Goal: Task Accomplishment & Management: Manage account settings

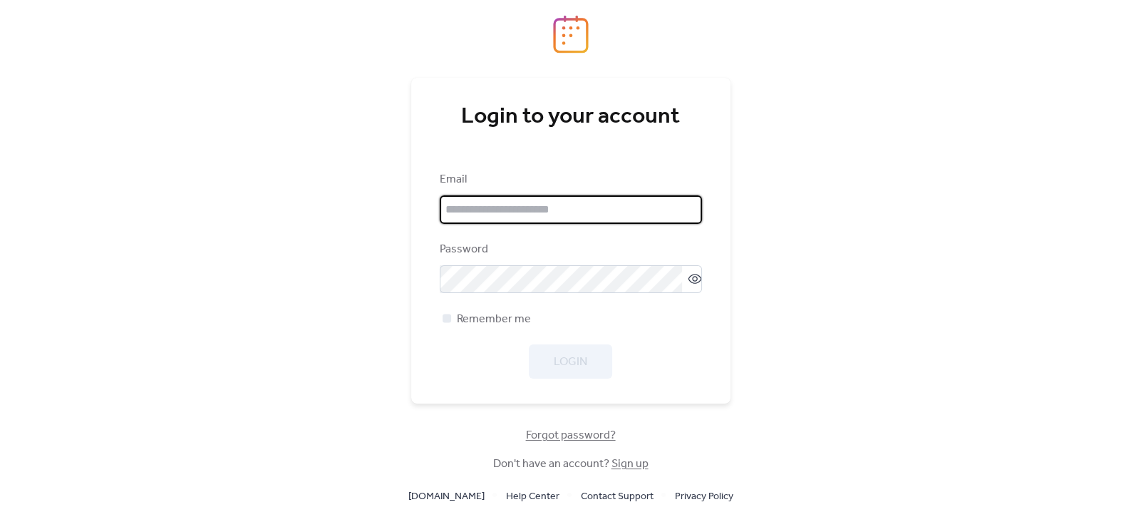
type input "**********"
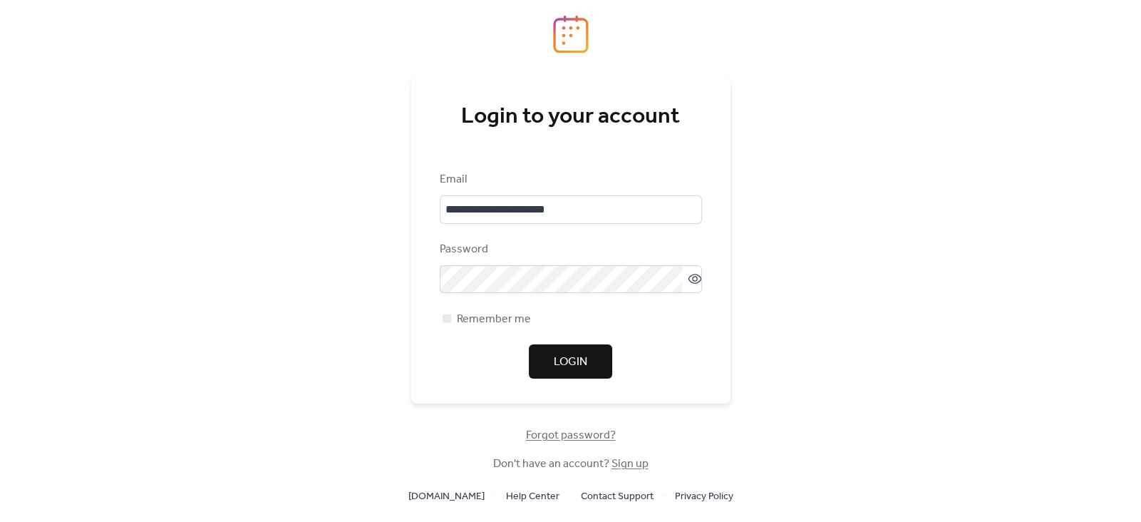
click at [560, 356] on div "Login" at bounding box center [571, 361] width 262 height 34
click at [560, 356] on span "Login" at bounding box center [570, 361] width 33 height 17
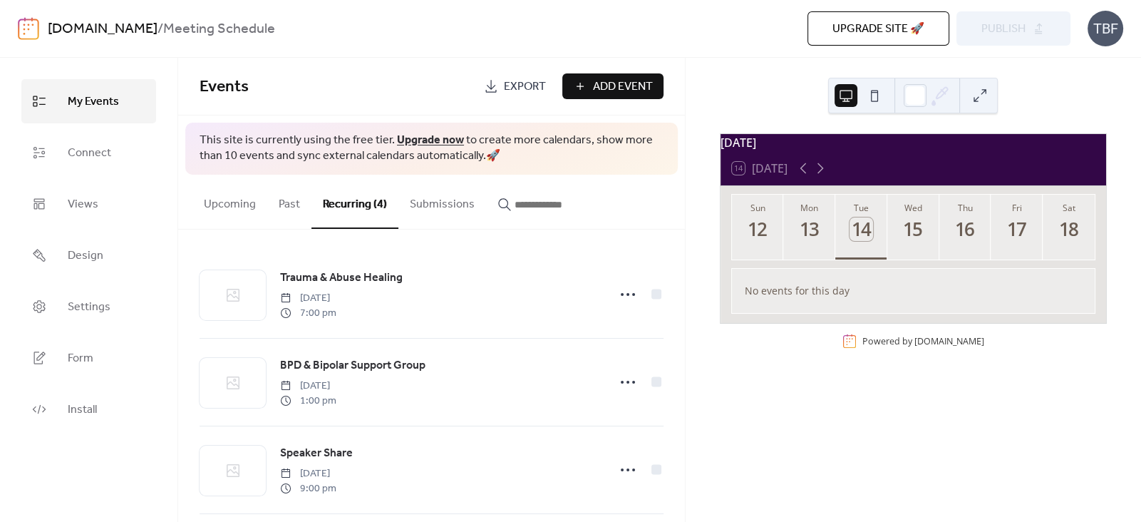
click at [915, 306] on div "No events for this day" at bounding box center [912, 290] width 359 height 33
click at [875, 92] on button at bounding box center [874, 95] width 23 height 23
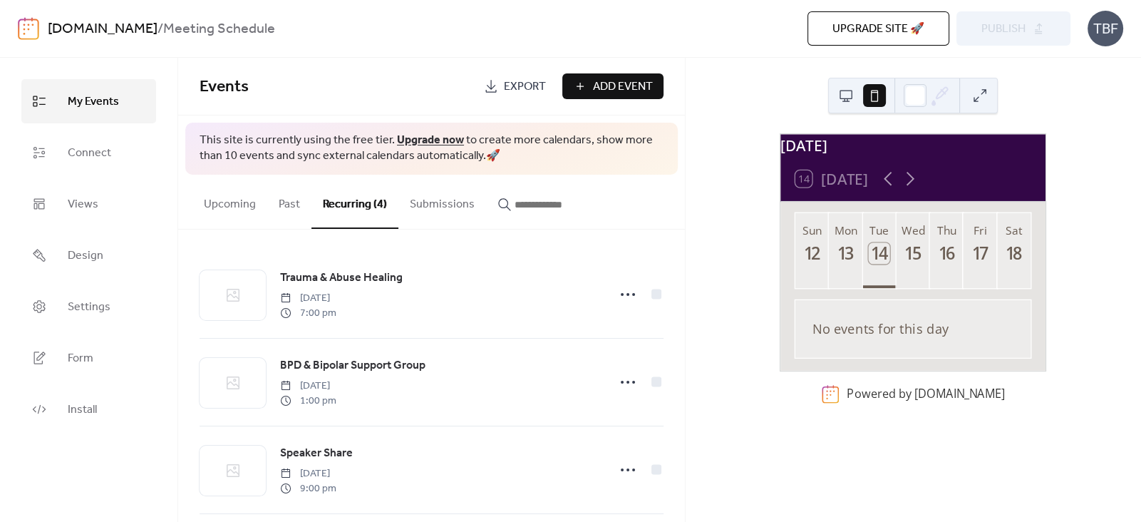
click at [850, 93] on button at bounding box center [845, 95] width 23 height 23
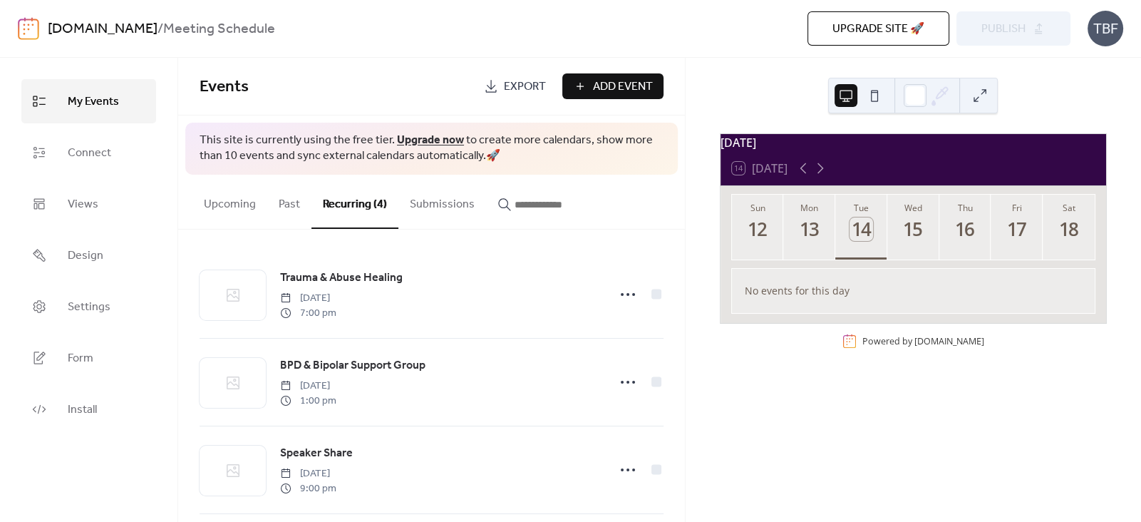
click at [978, 96] on button at bounding box center [979, 95] width 23 height 23
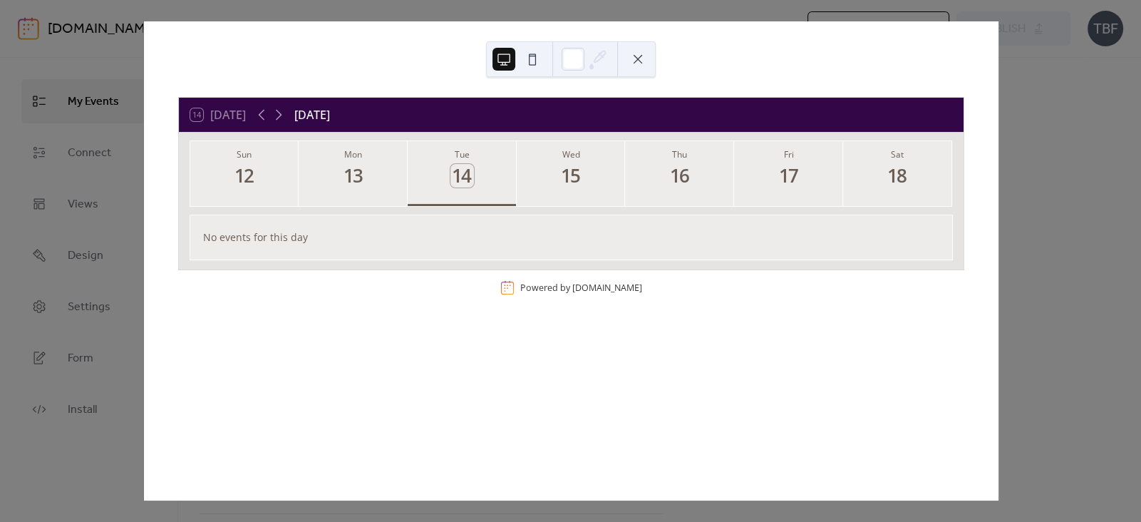
click at [637, 60] on button at bounding box center [637, 59] width 23 height 23
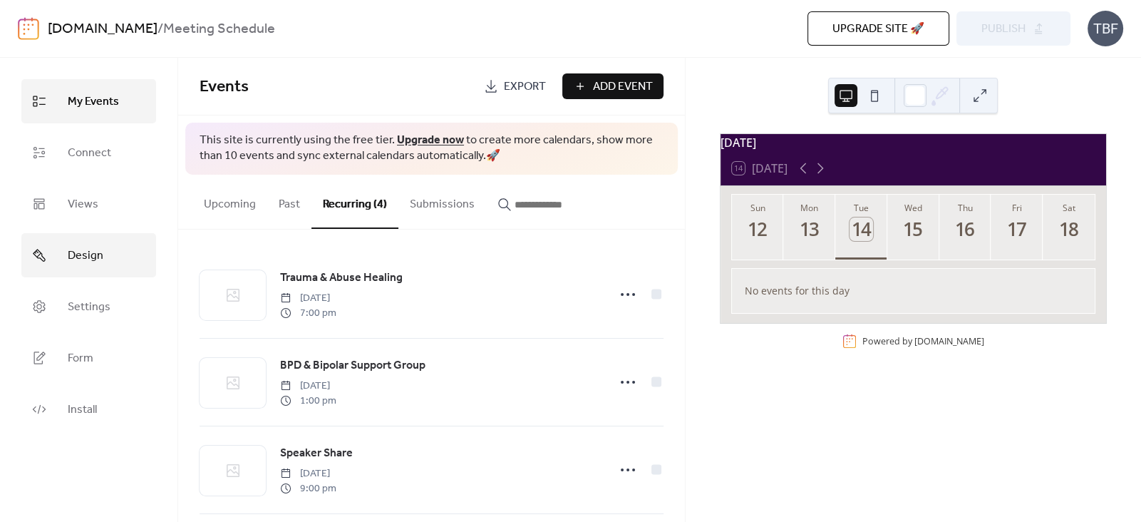
click at [89, 263] on span "Design" at bounding box center [86, 255] width 36 height 23
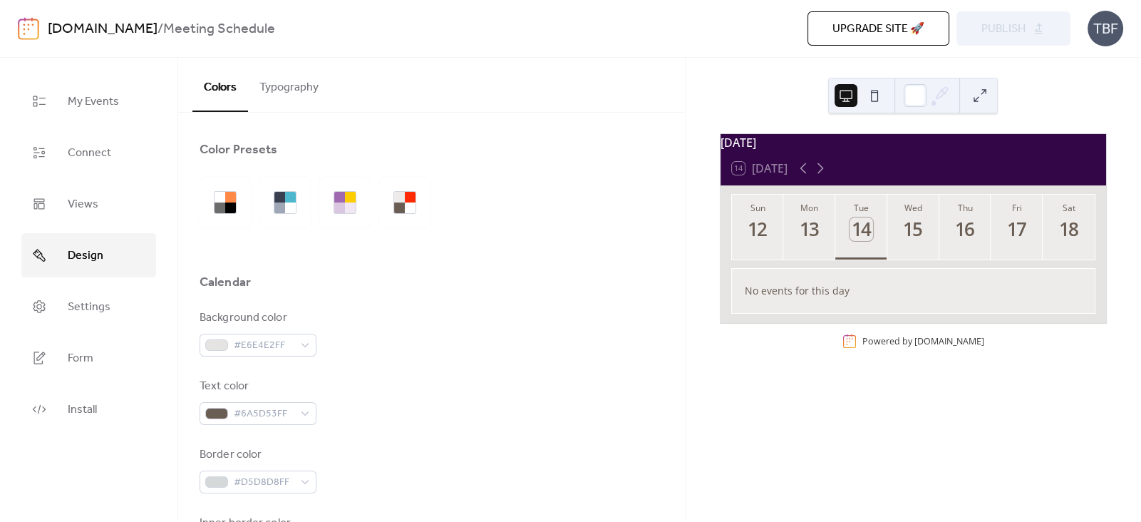
click at [301, 88] on button "Typography" at bounding box center [289, 84] width 82 height 53
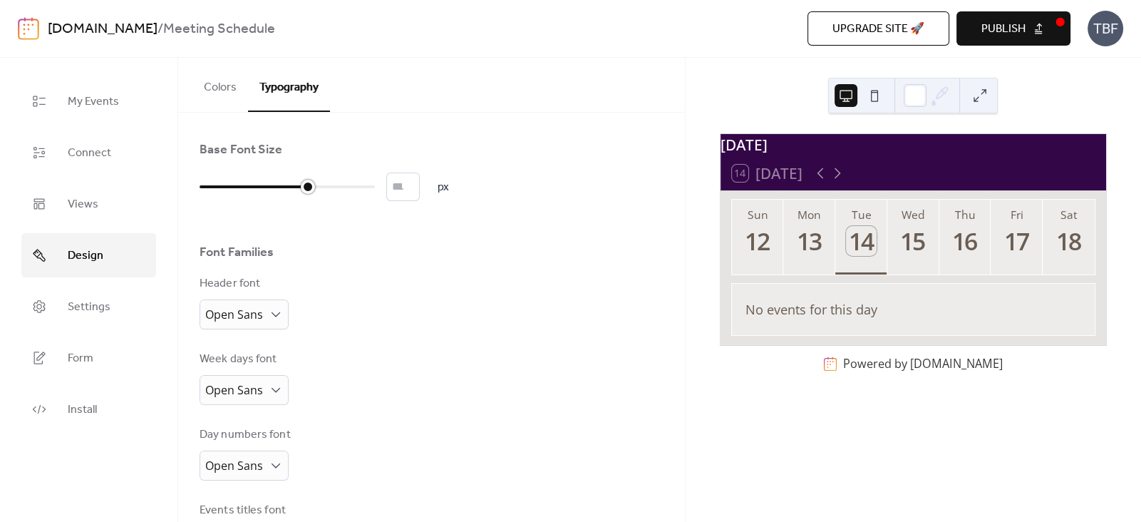
type input "**"
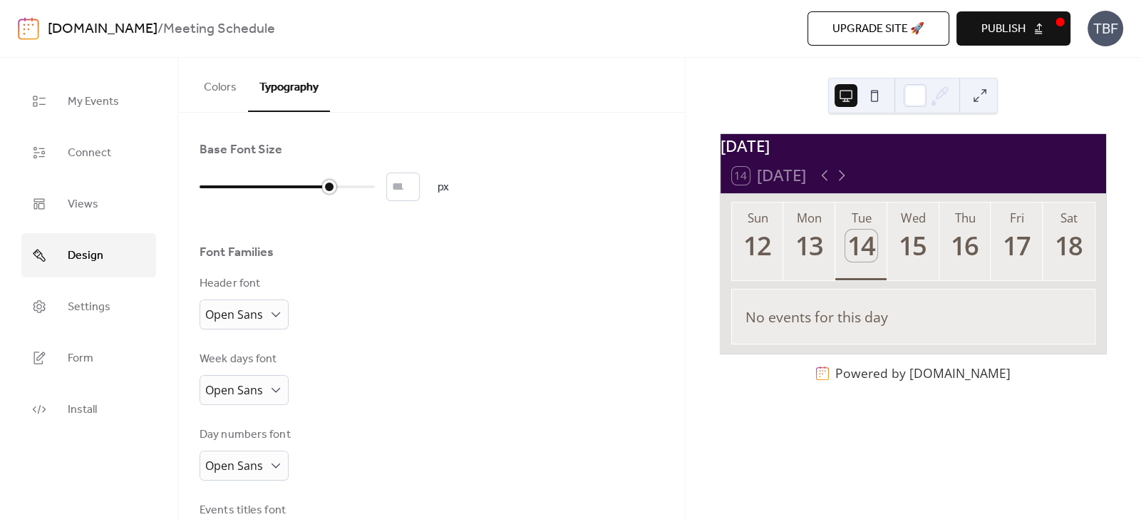
drag, startPoint x: 207, startPoint y: 189, endPoint x: 331, endPoint y: 199, distance: 124.4
click at [331, 199] on div "** px" at bounding box center [324, 186] width 249 height 29
click at [252, 312] on span "Open Sans" at bounding box center [234, 314] width 58 height 16
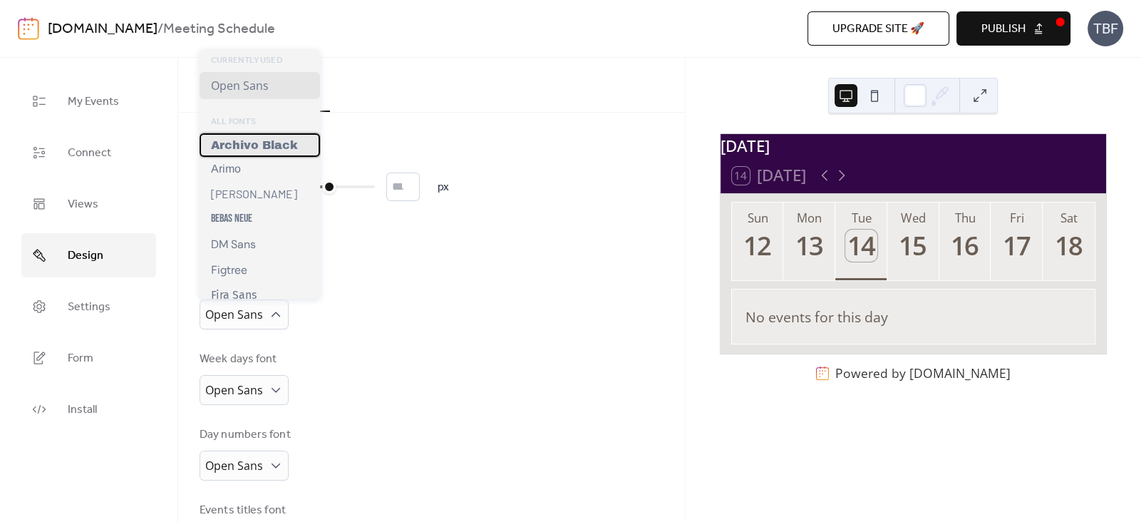
click at [279, 144] on span "Archivo Black" at bounding box center [254, 145] width 87 height 12
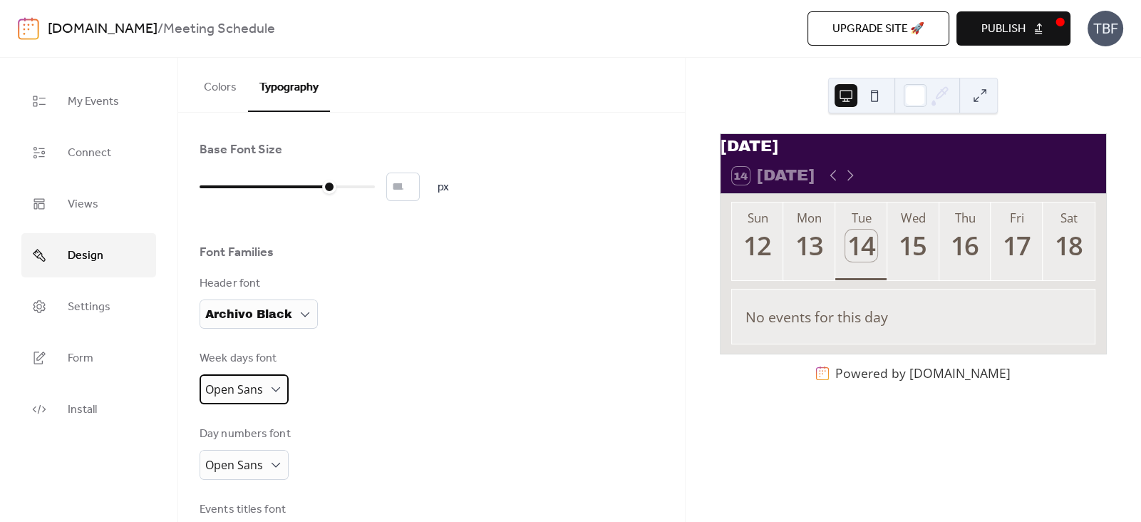
click at [247, 395] on span "Open Sans" at bounding box center [234, 389] width 58 height 16
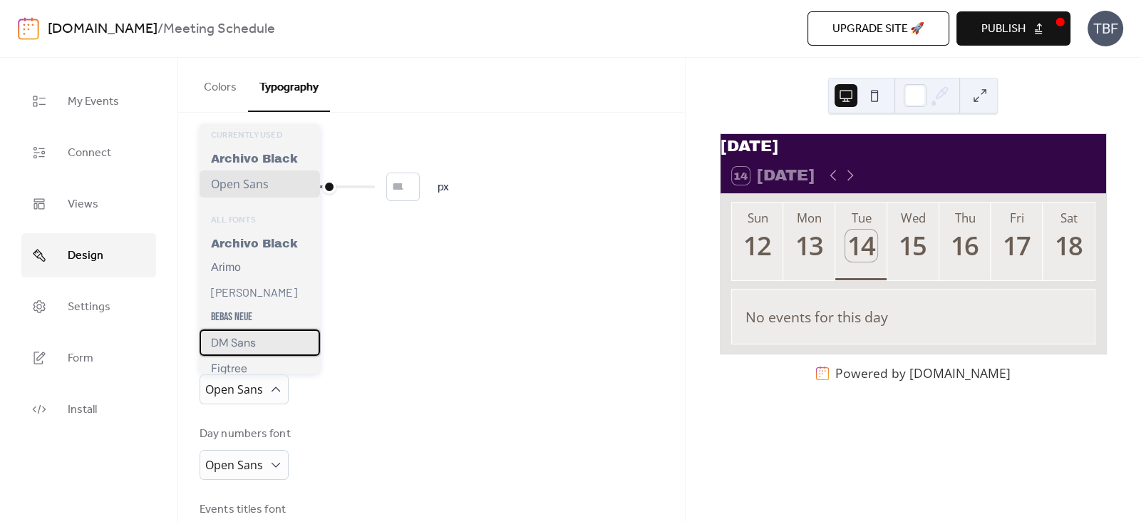
click at [240, 356] on div "DM Sans" at bounding box center [260, 342] width 120 height 26
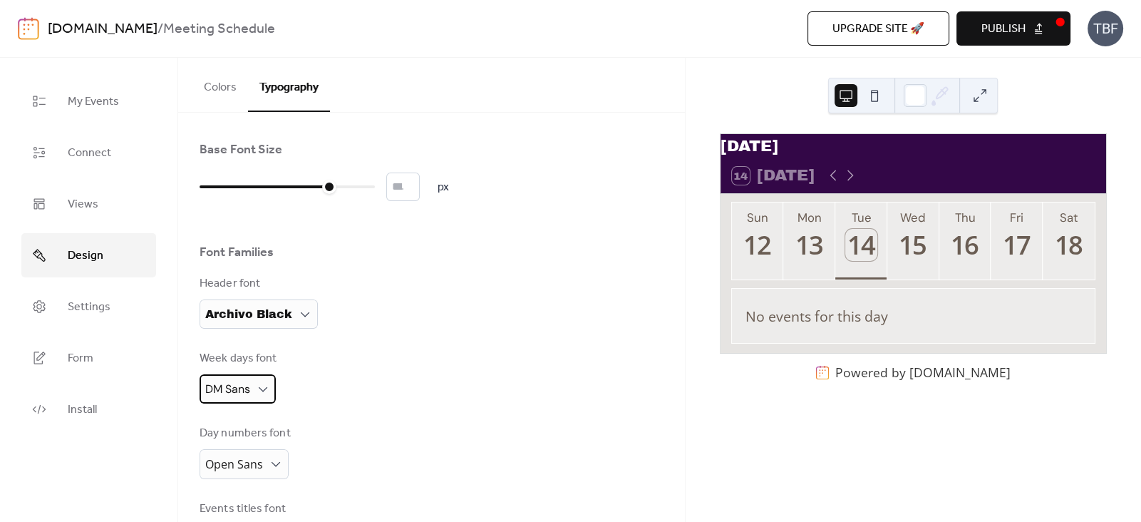
click at [238, 383] on span "DM Sans" at bounding box center [227, 388] width 45 height 15
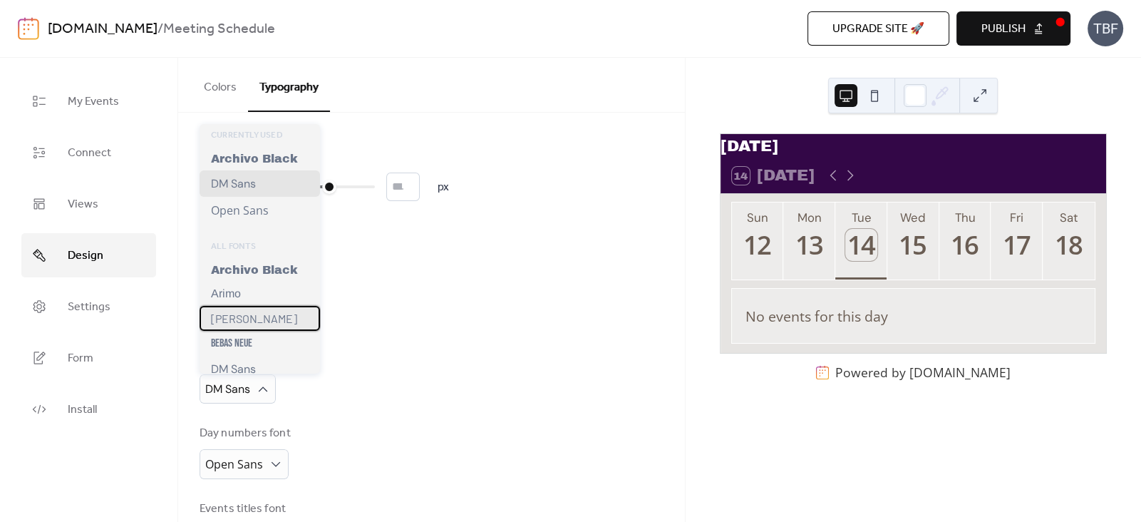
click at [261, 327] on div "[PERSON_NAME]" at bounding box center [260, 318] width 120 height 25
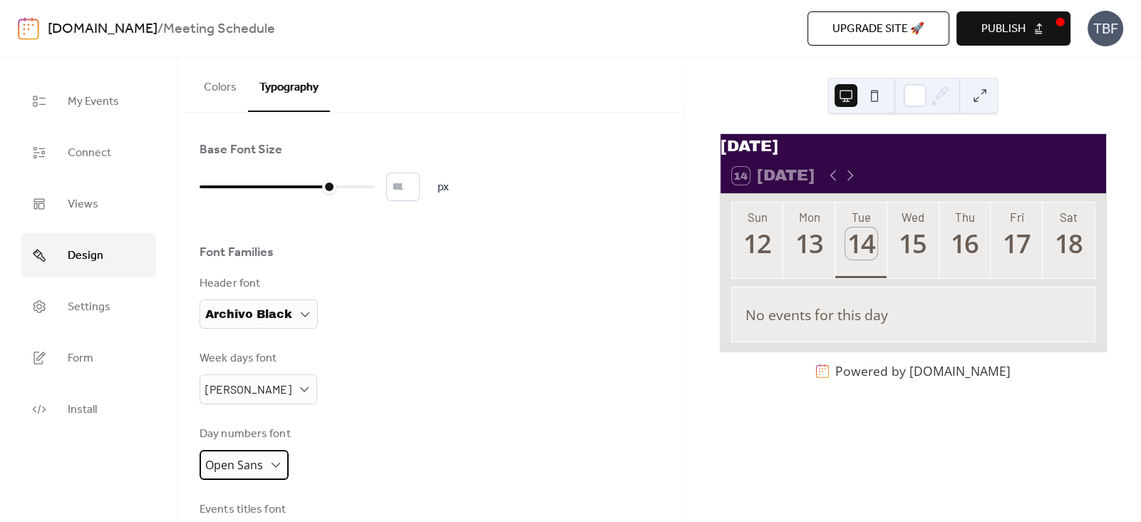
click at [252, 463] on span "Open Sans" at bounding box center [234, 465] width 58 height 16
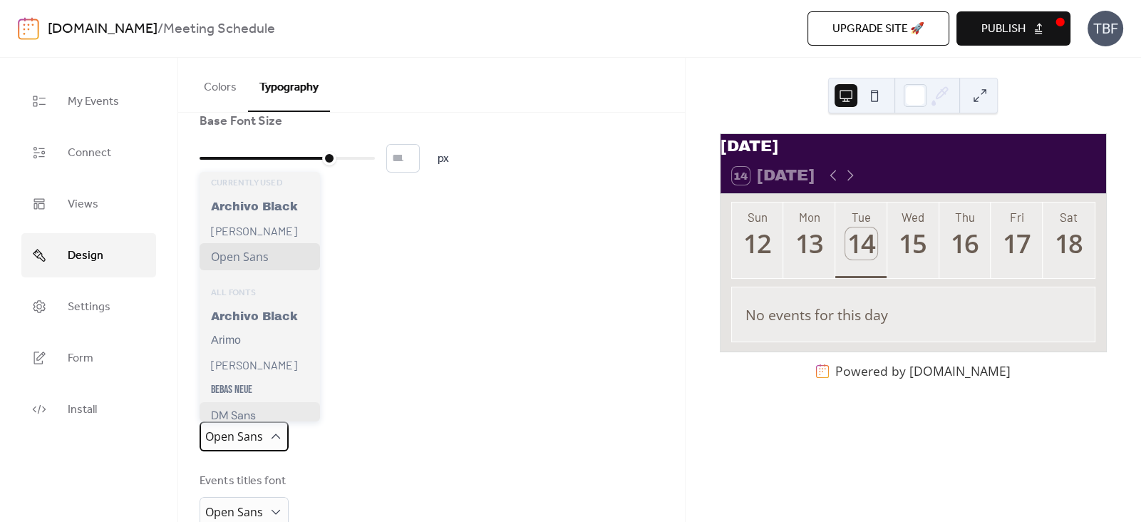
scroll to position [57, 0]
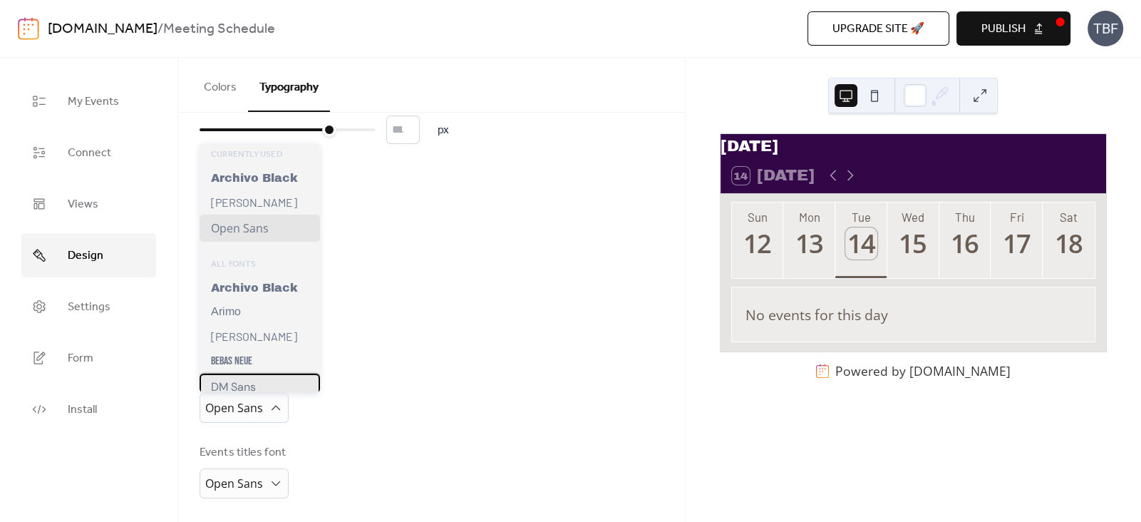
click at [242, 378] on div "DM Sans" at bounding box center [260, 386] width 120 height 26
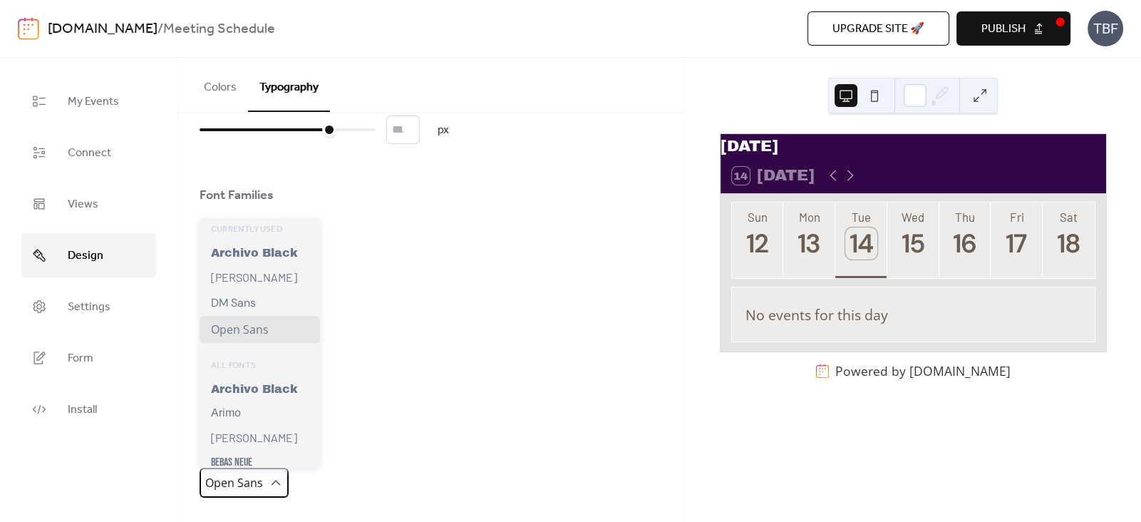
click at [279, 470] on div "Open Sans" at bounding box center [244, 482] width 89 height 30
click at [270, 306] on div "DM Sans" at bounding box center [260, 302] width 120 height 26
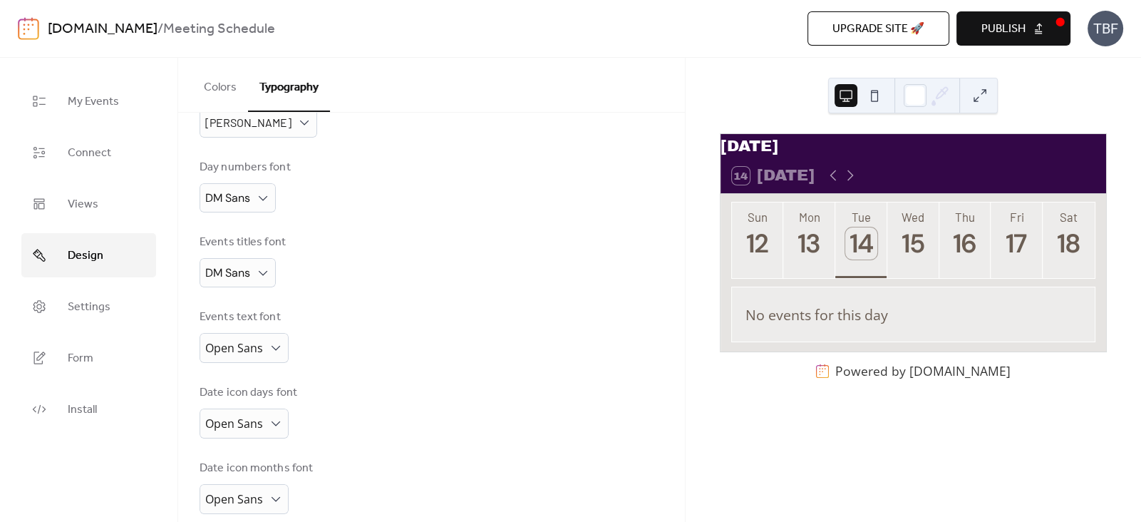
scroll to position [289, 0]
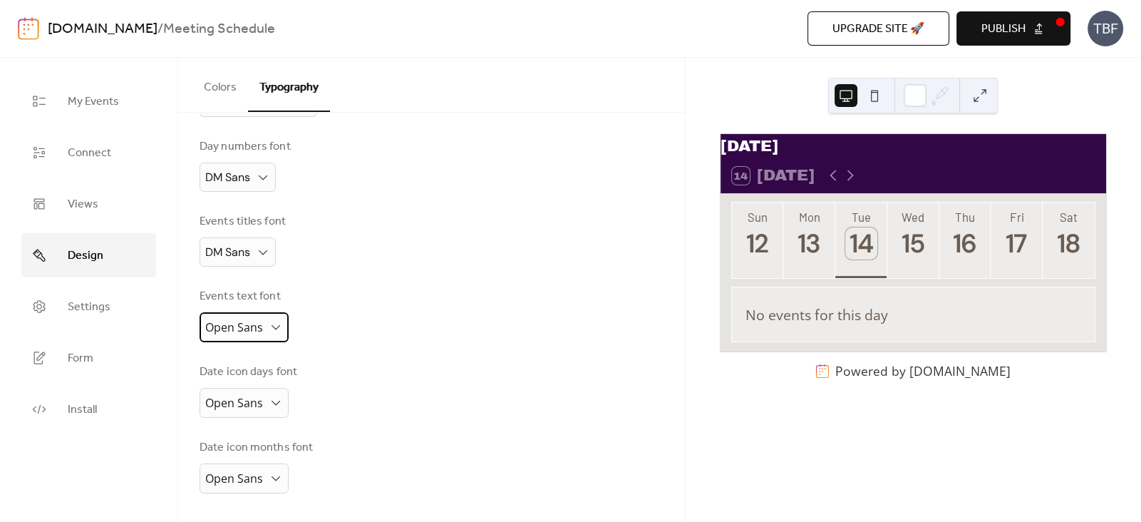
click at [257, 324] on span "Open Sans" at bounding box center [234, 327] width 58 height 16
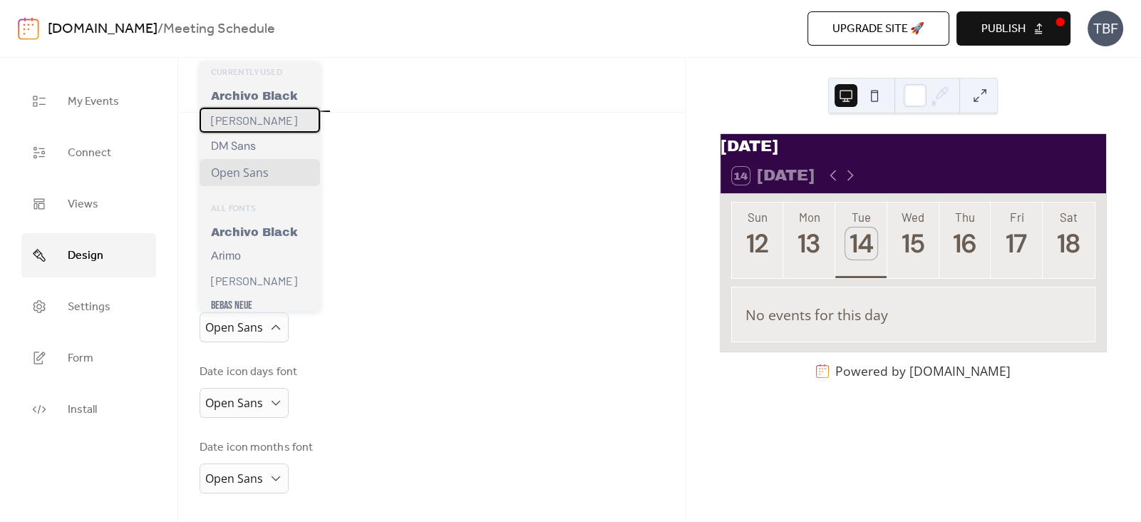
click at [267, 119] on div "[PERSON_NAME]" at bounding box center [260, 120] width 120 height 25
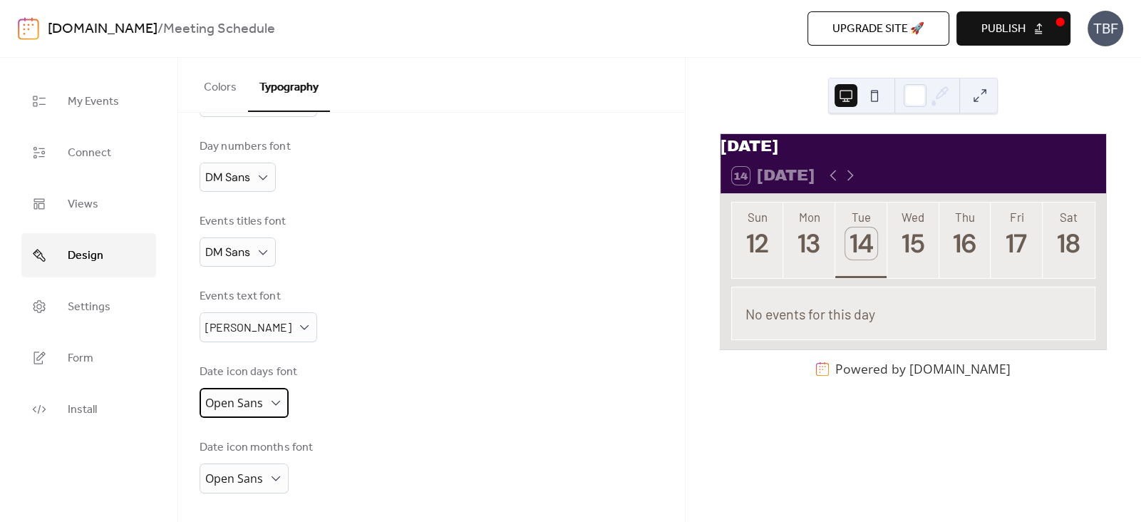
click at [259, 412] on span "Open Sans" at bounding box center [234, 404] width 58 height 22
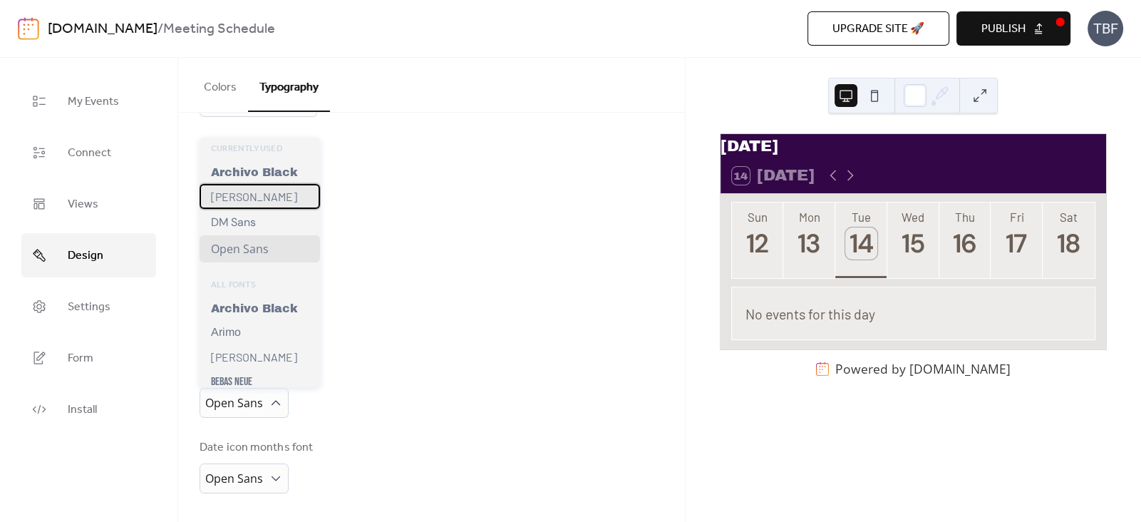
click at [248, 197] on div "[PERSON_NAME]" at bounding box center [260, 196] width 120 height 25
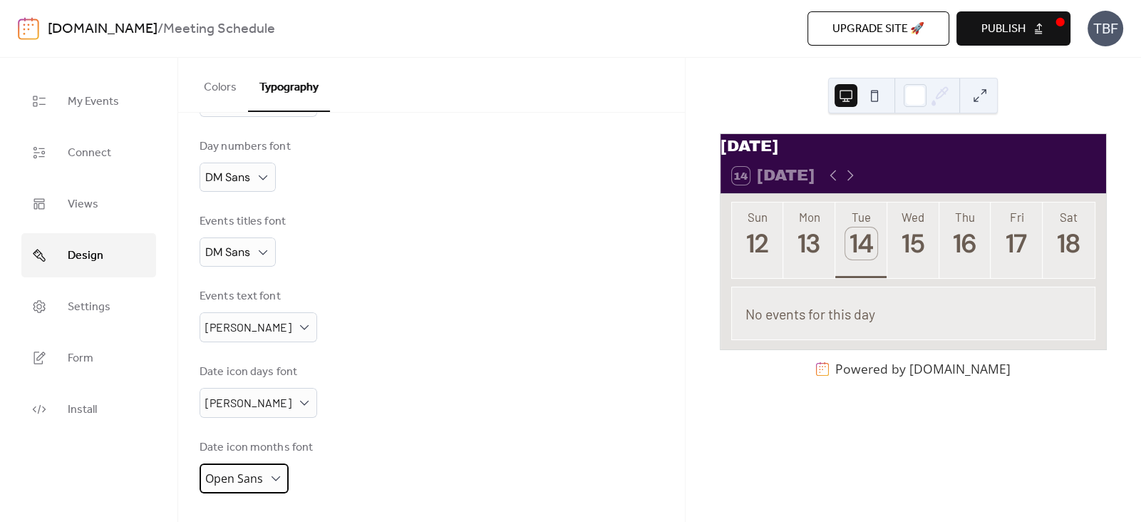
click at [254, 482] on span "Open Sans" at bounding box center [234, 478] width 58 height 16
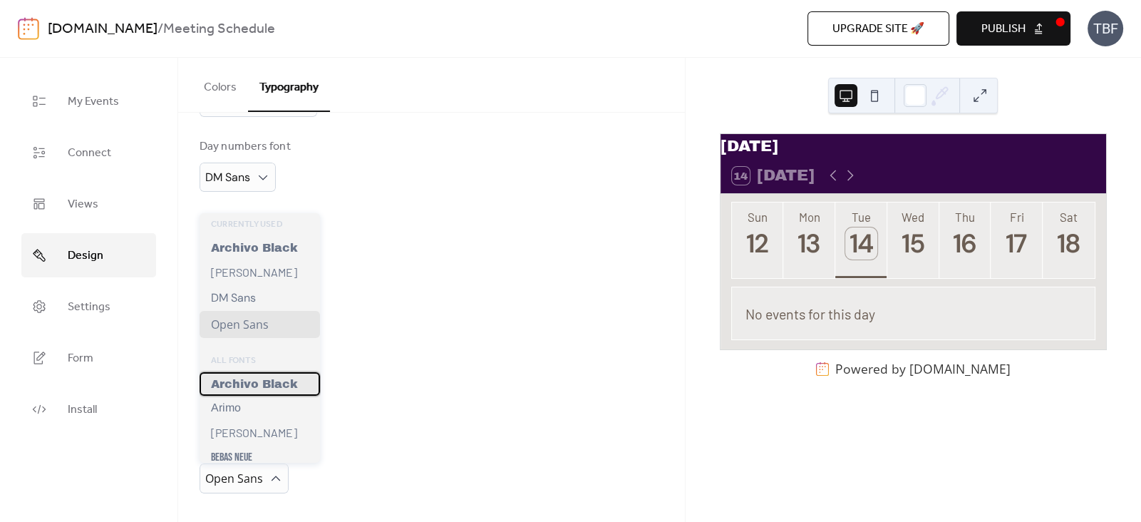
click at [254, 385] on span "Archivo Black" at bounding box center [254, 384] width 87 height 12
click at [254, 385] on div "Date icon days font [PERSON_NAME]" at bounding box center [259, 390] width 118 height 54
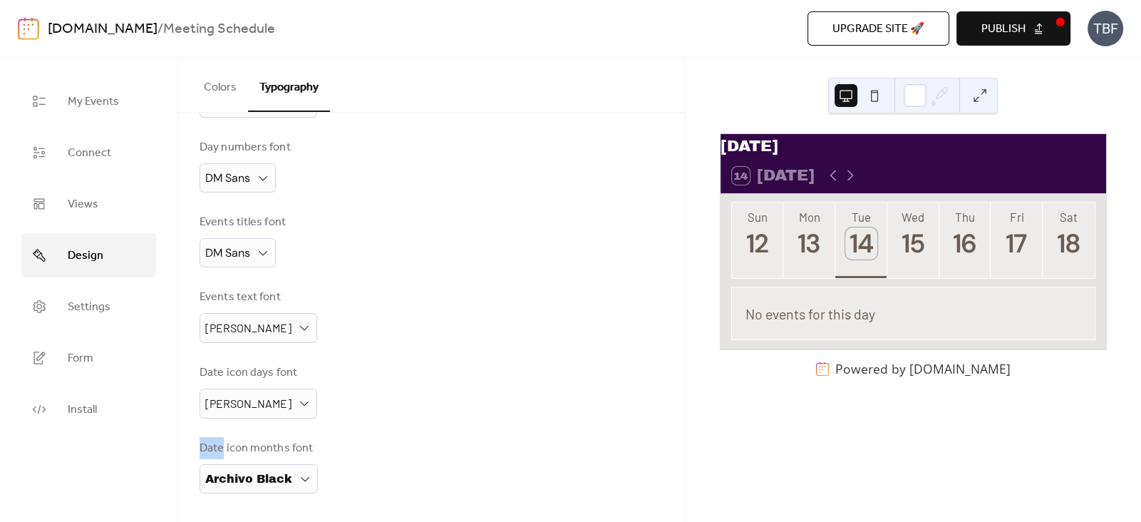
click at [229, 85] on button "Colors" at bounding box center [220, 84] width 56 height 53
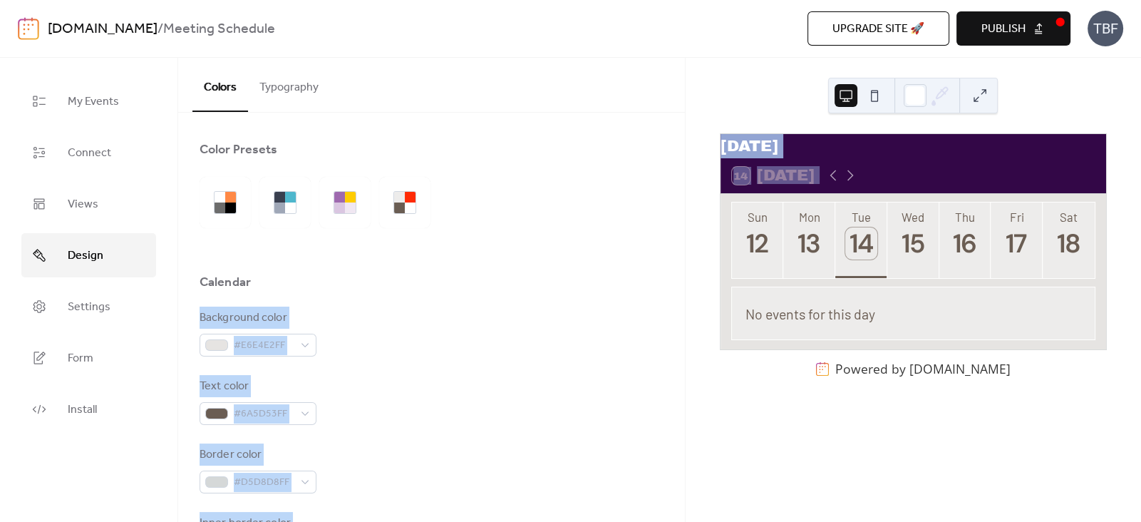
drag, startPoint x: 685, startPoint y: 217, endPoint x: 677, endPoint y: 299, distance: 82.3
click at [677, 299] on div "My Events Connect Views Design Settings Form Install Design Colors Typography C…" at bounding box center [570, 290] width 1141 height 464
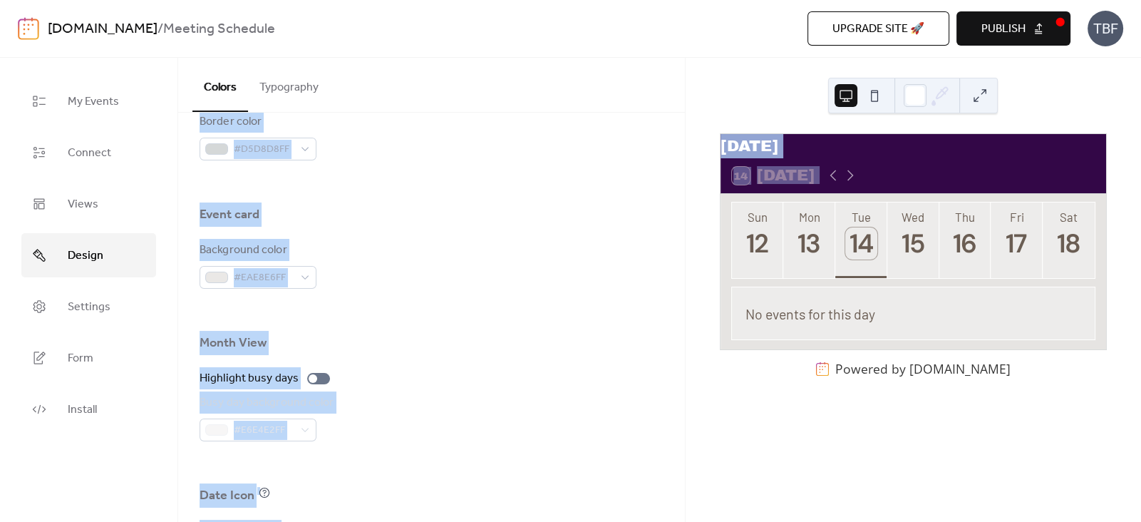
scroll to position [971, 0]
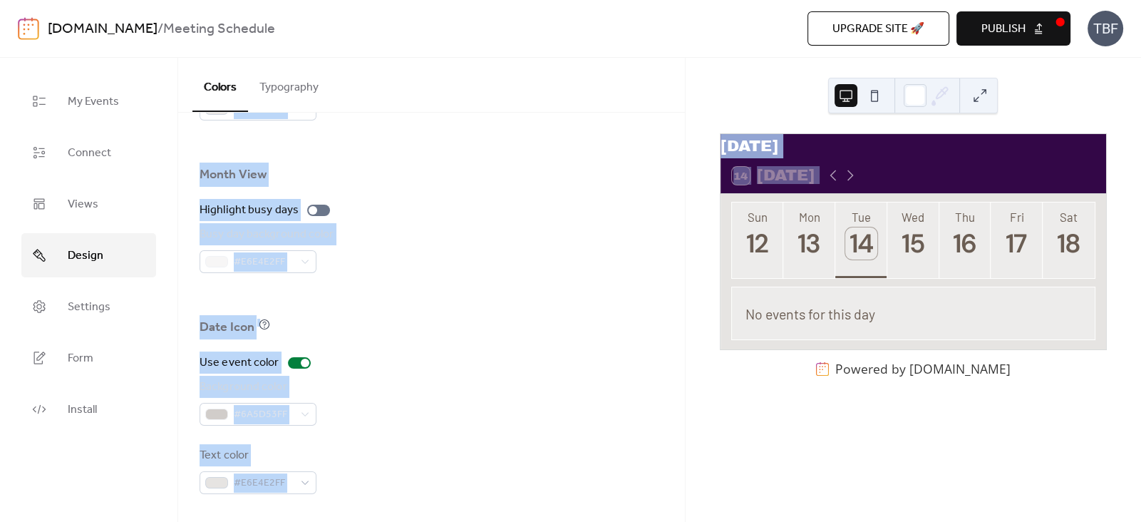
click at [467, 311] on div at bounding box center [432, 296] width 464 height 46
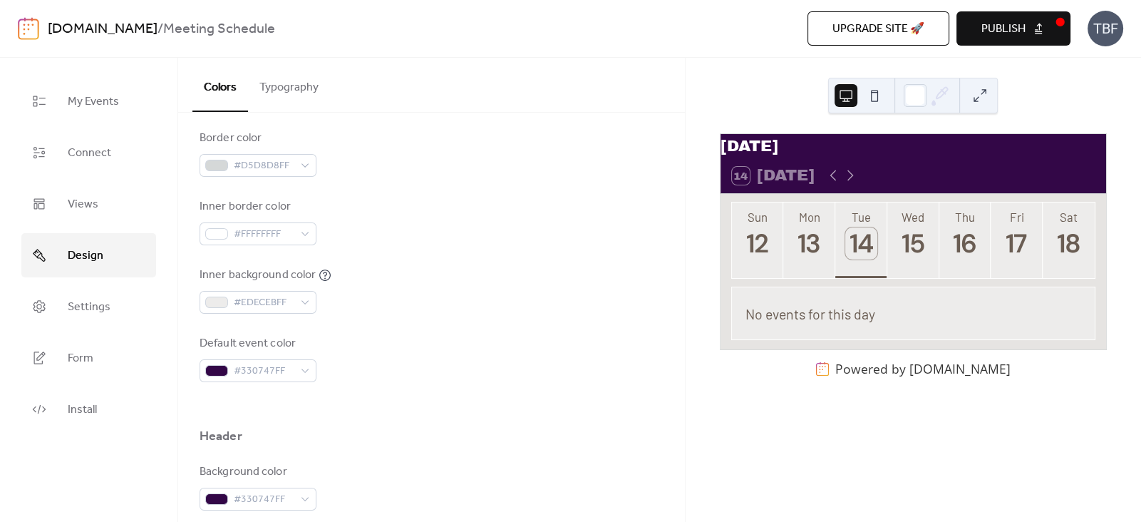
scroll to position [0, 0]
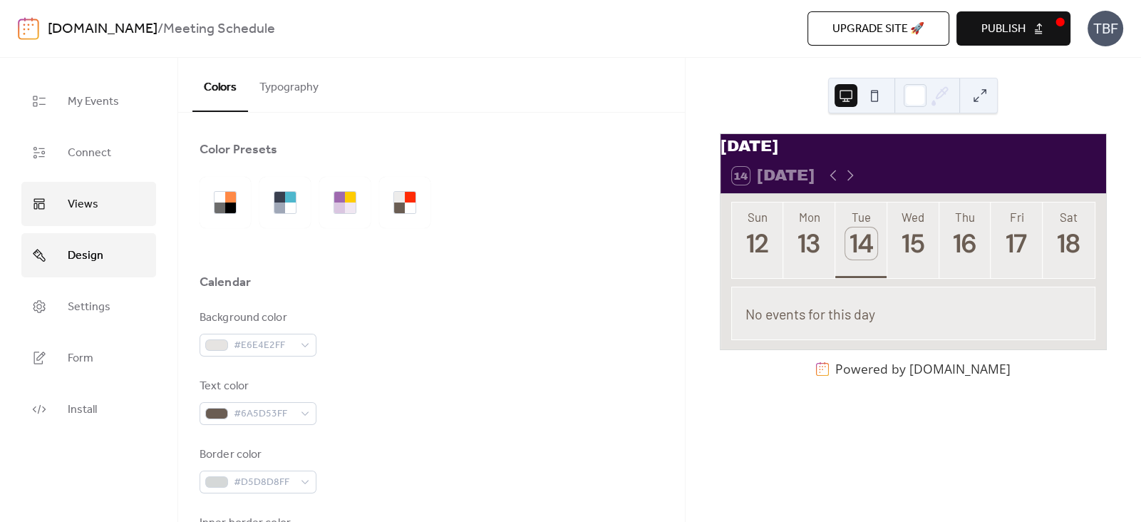
click at [78, 202] on span "Views" at bounding box center [83, 204] width 31 height 23
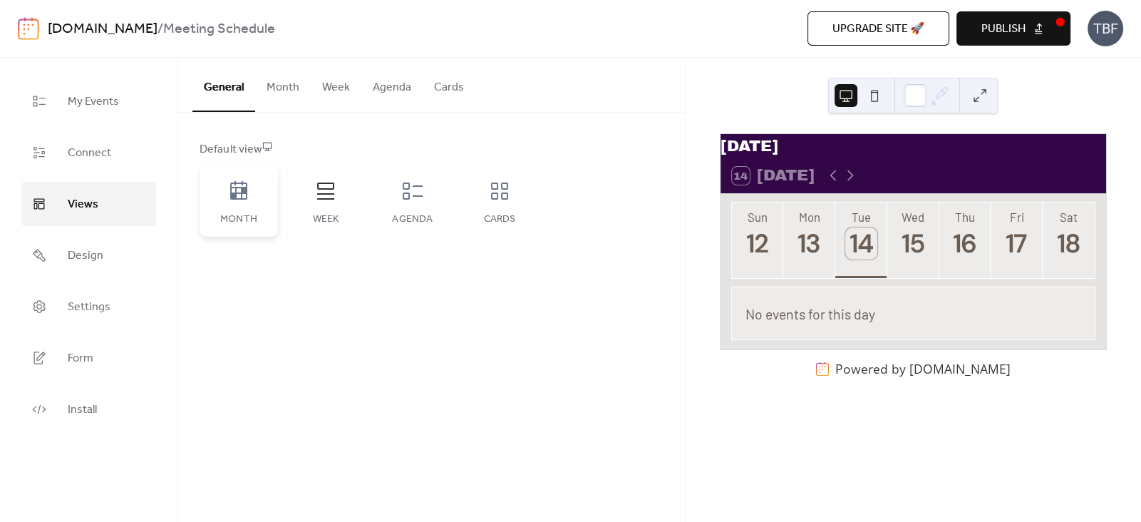
click at [244, 193] on icon at bounding box center [238, 191] width 23 height 23
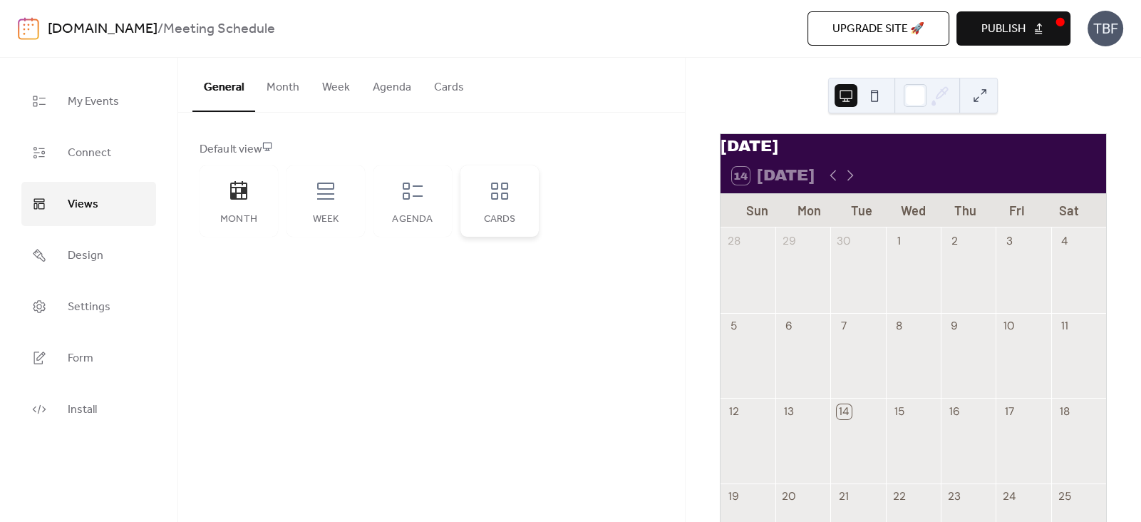
click at [507, 195] on icon at bounding box center [499, 190] width 17 height 17
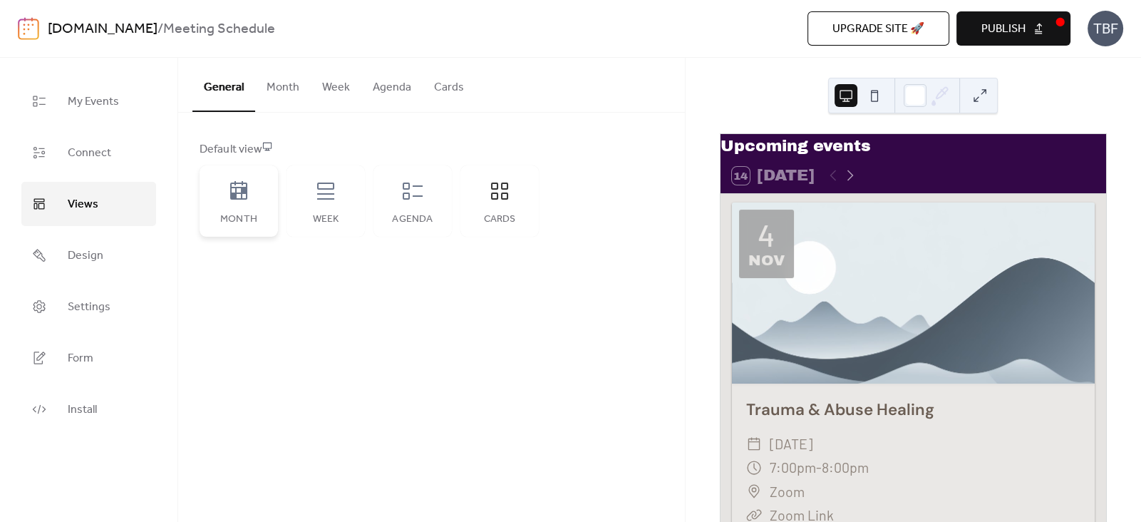
click at [237, 199] on icon at bounding box center [238, 191] width 23 height 23
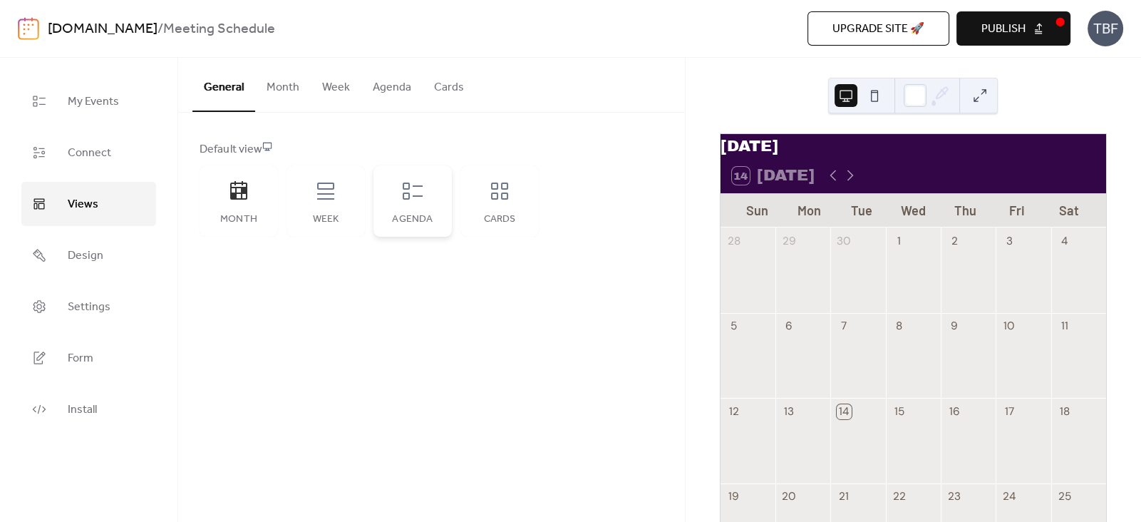
click at [427, 200] on div "Agenda" at bounding box center [412, 200] width 78 height 71
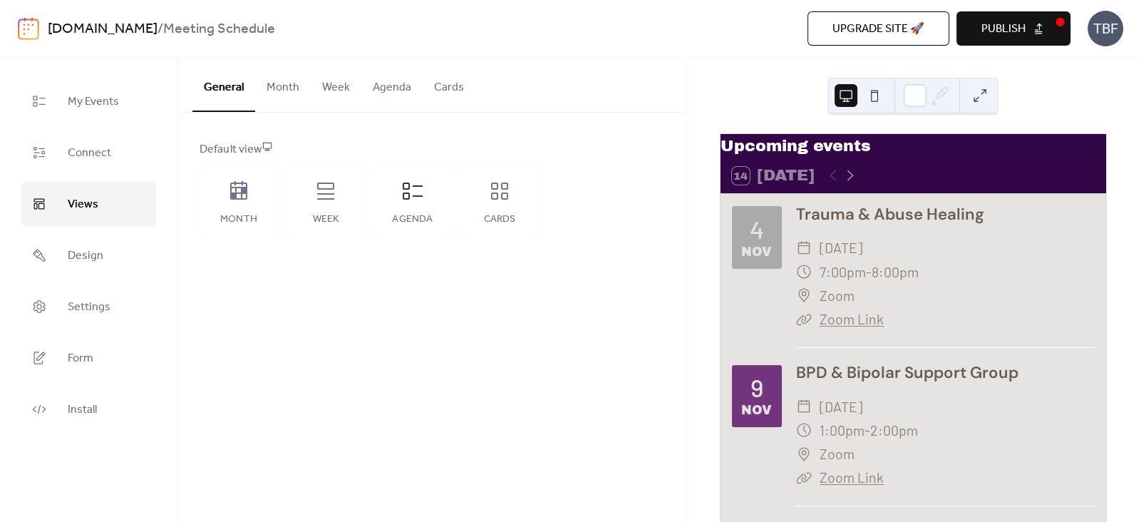
click at [1020, 31] on span "Publish" at bounding box center [1003, 29] width 44 height 17
click at [490, 197] on icon at bounding box center [499, 191] width 23 height 23
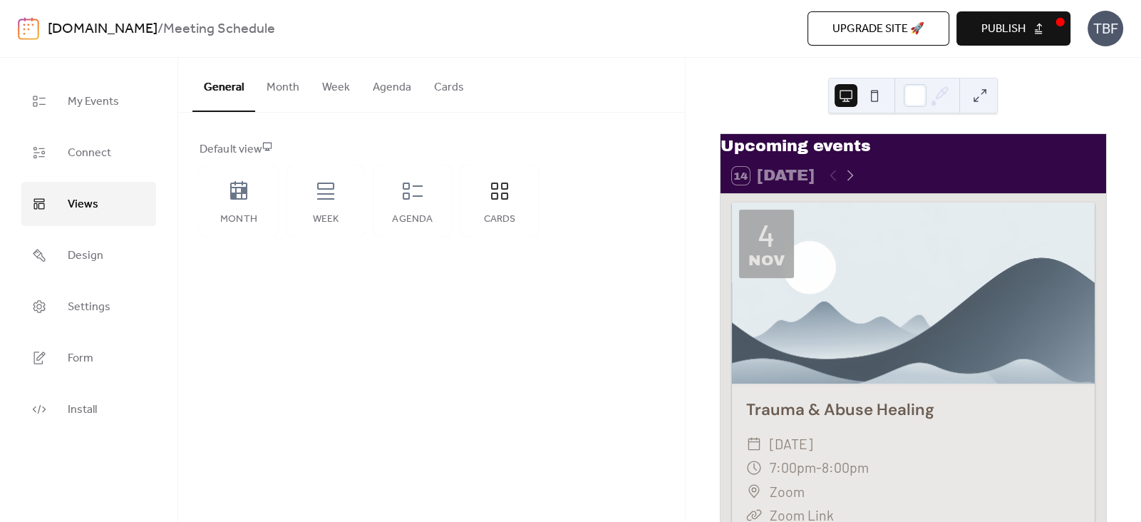
click at [1027, 37] on button "Publish" at bounding box center [1013, 28] width 114 height 34
click at [252, 201] on div "Month" at bounding box center [239, 200] width 78 height 71
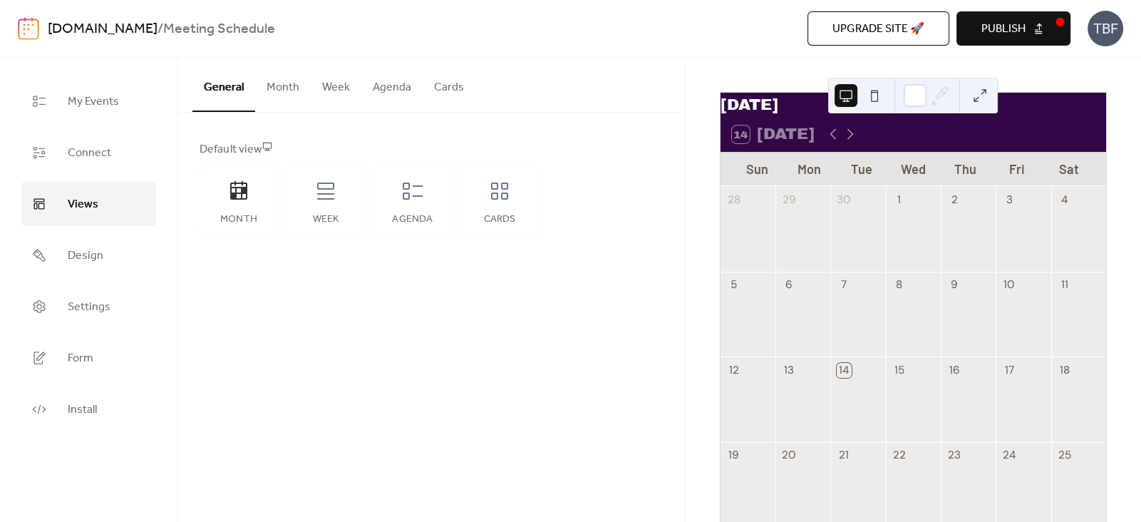
scroll to position [36, 0]
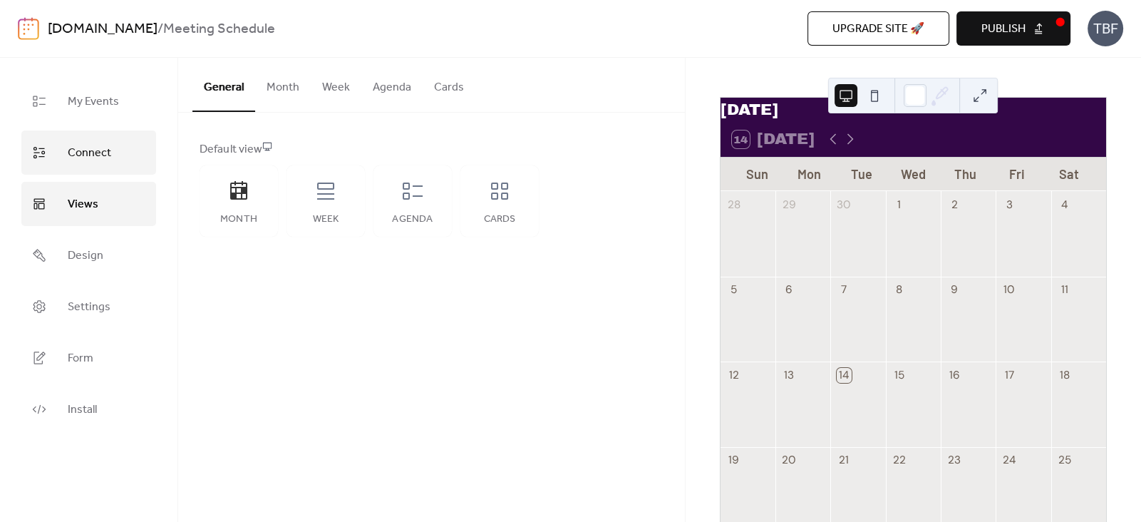
click at [80, 158] on span "Connect" at bounding box center [89, 153] width 43 height 23
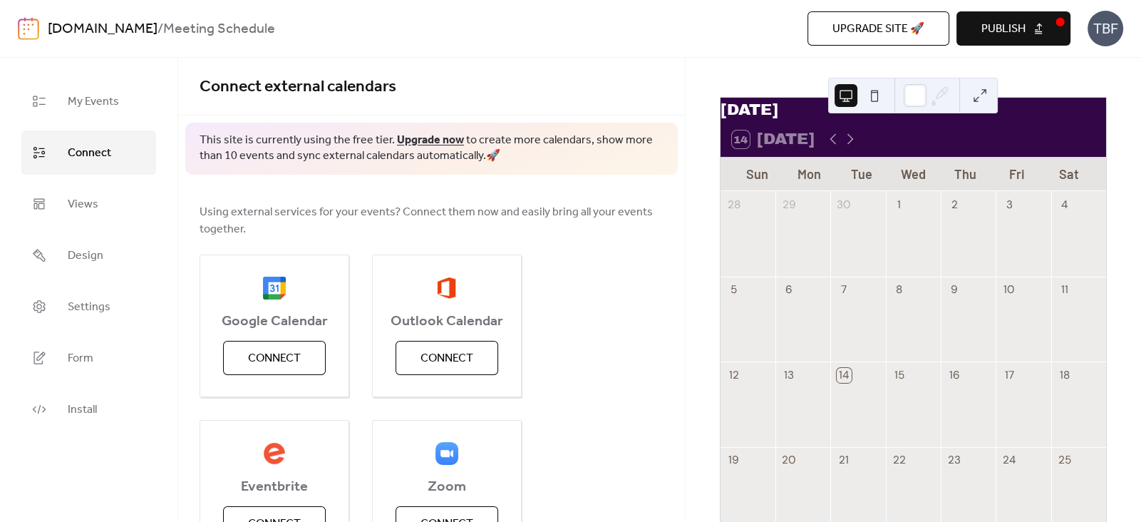
scroll to position [294, 0]
